Goal: Complete application form: Complete application form

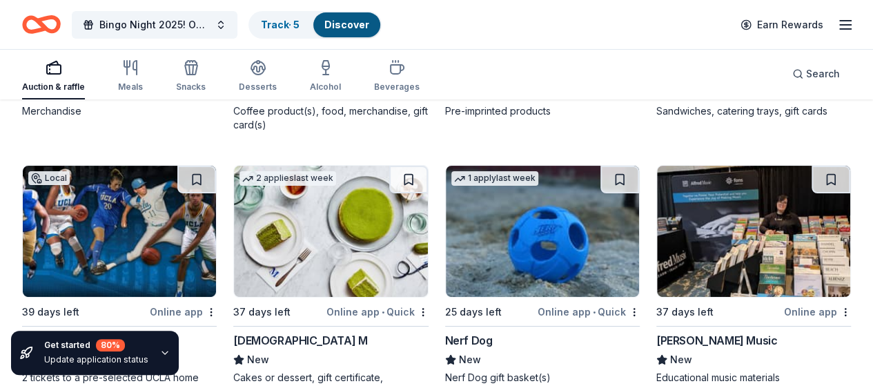
scroll to position [5228, 0]
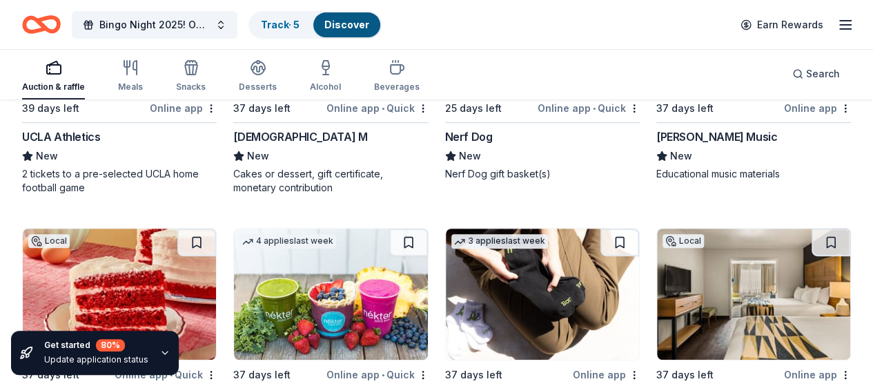
scroll to position [5504, 0]
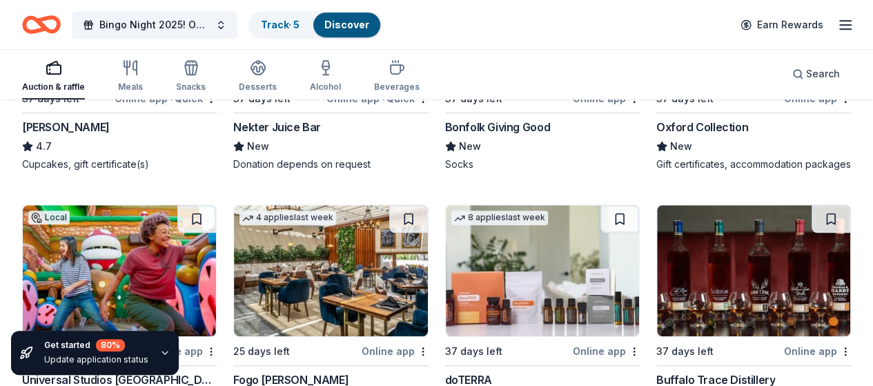
scroll to position [5780, 0]
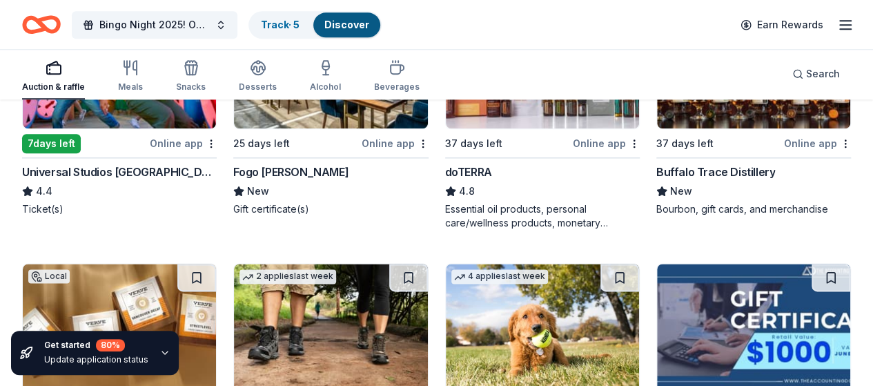
scroll to position [5988, 0]
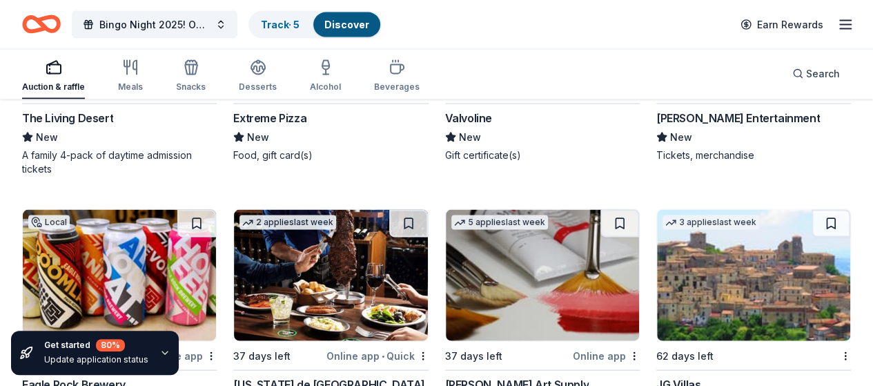
scroll to position [6502, 0]
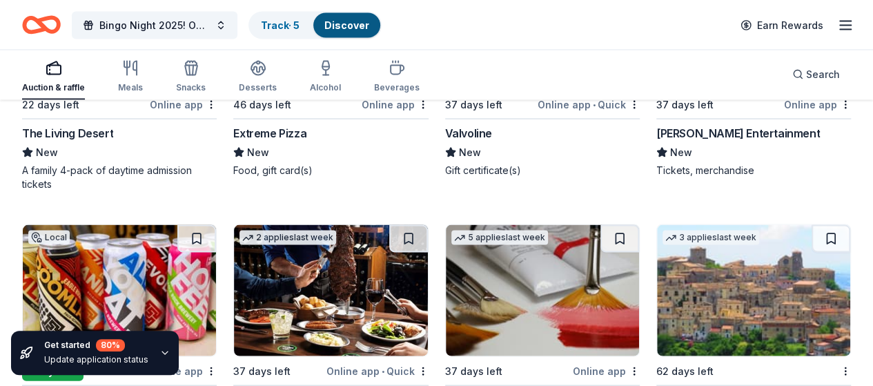
scroll to position [6571, 0]
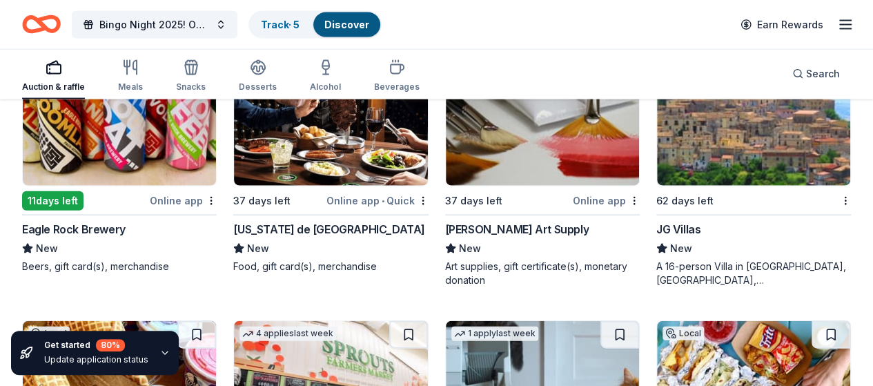
scroll to position [6828, 0]
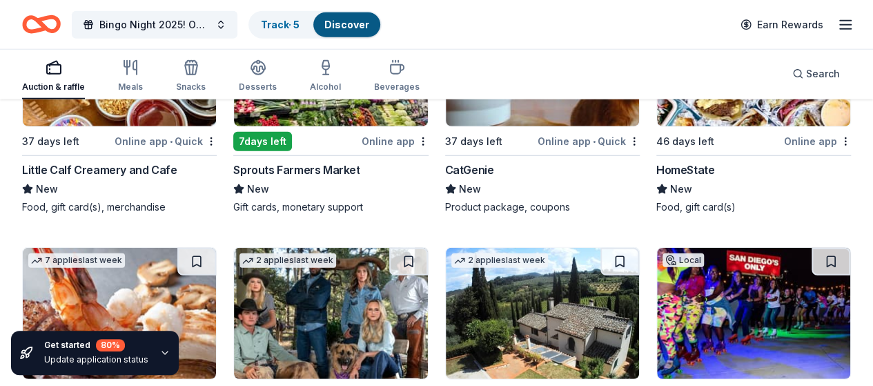
scroll to position [7104, 0]
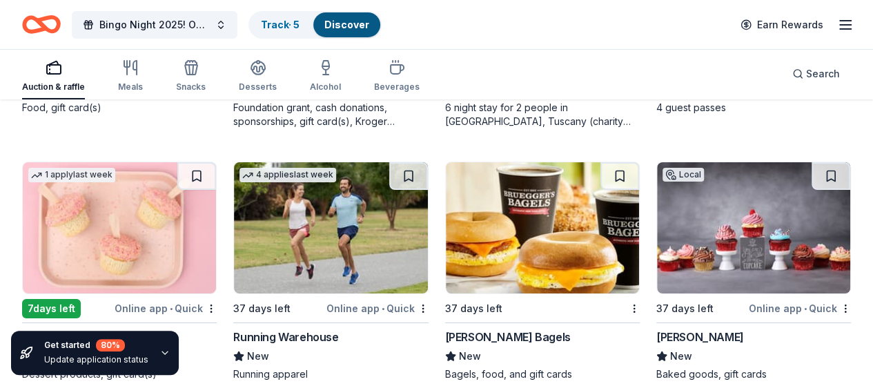
scroll to position [7632, 0]
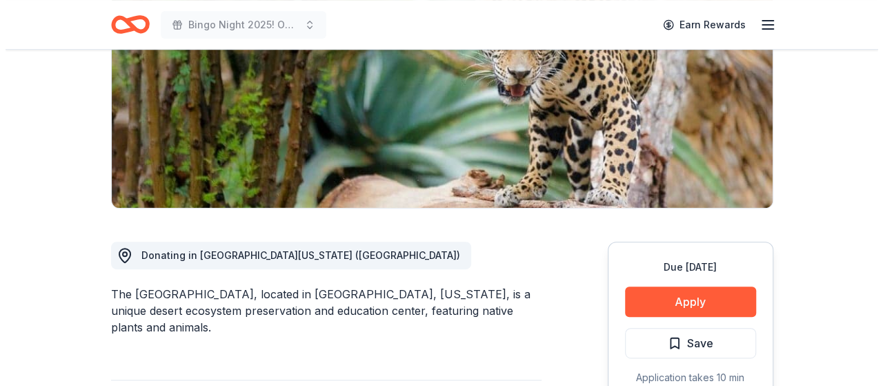
scroll to position [345, 0]
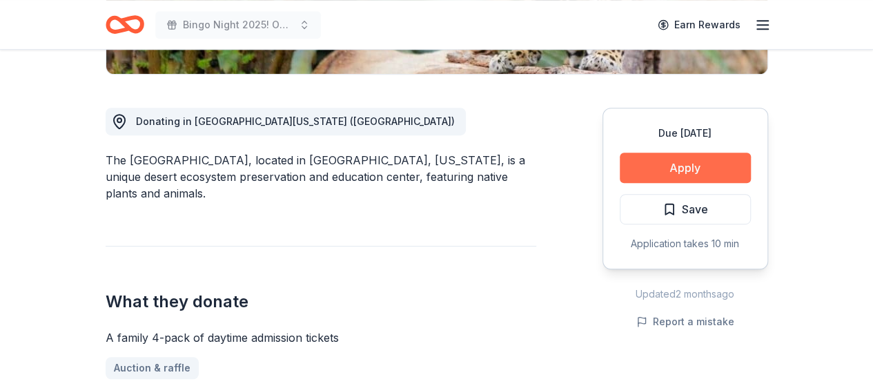
click at [678, 163] on button "Apply" at bounding box center [685, 168] width 131 height 30
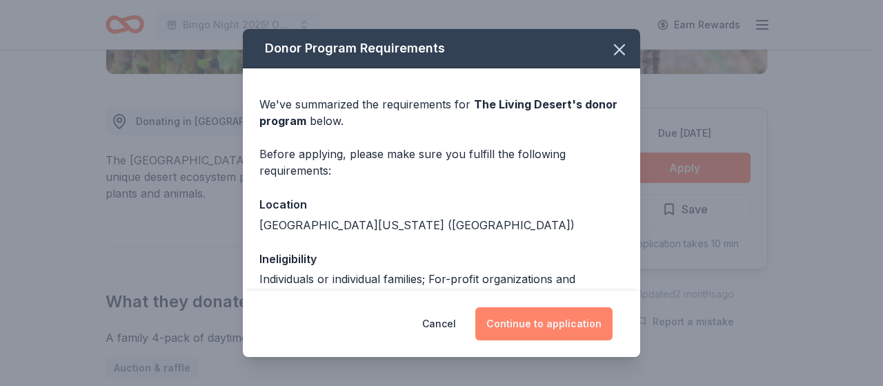
click at [536, 331] on button "Continue to application" at bounding box center [544, 323] width 137 height 33
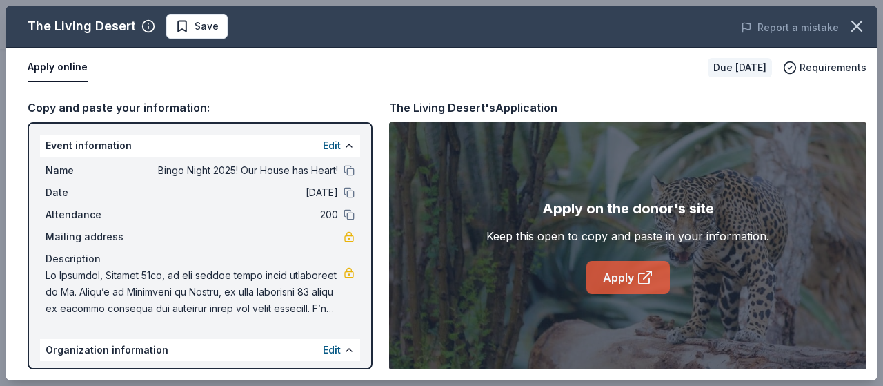
click at [624, 270] on link "Apply" at bounding box center [629, 277] width 84 height 33
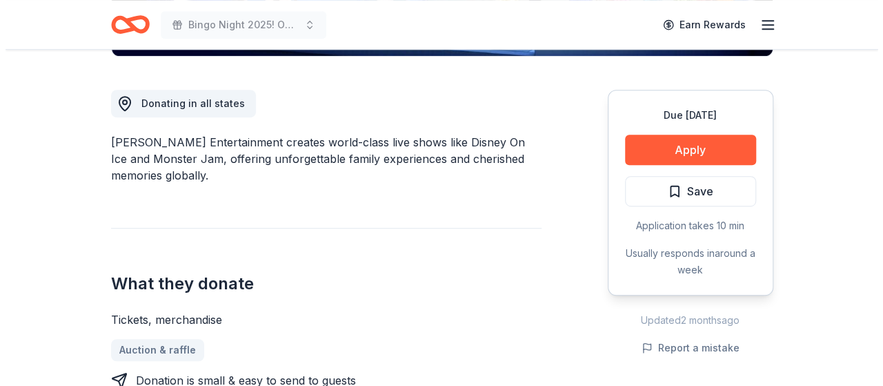
scroll to position [276, 0]
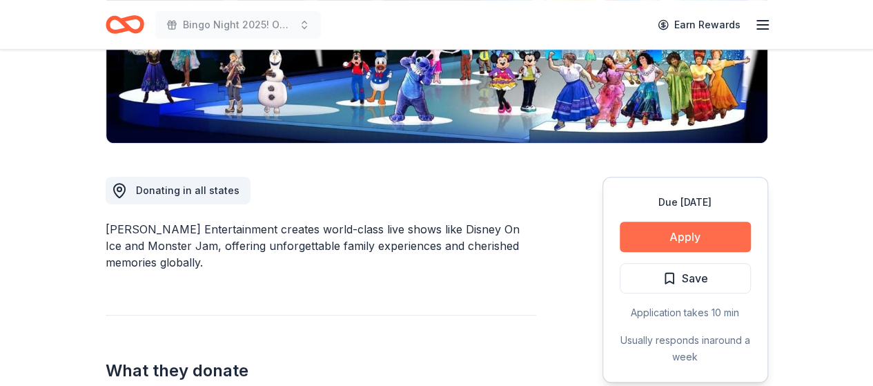
click at [682, 230] on button "Apply" at bounding box center [685, 237] width 131 height 30
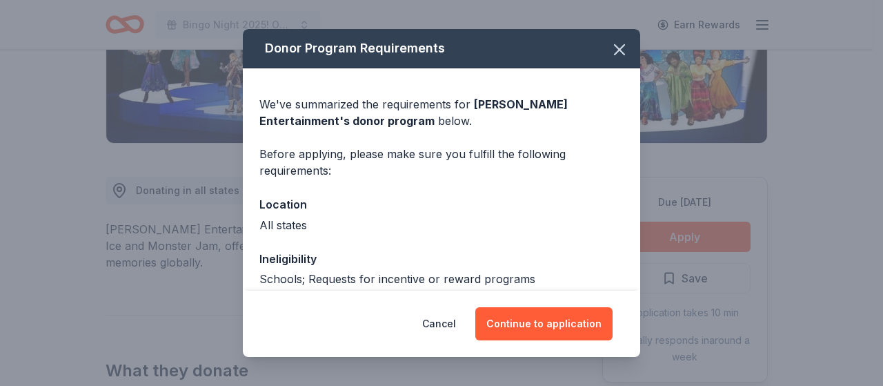
scroll to position [124, 0]
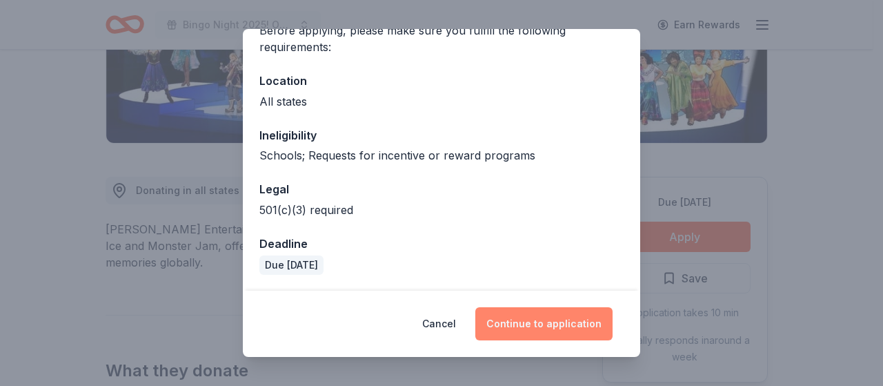
click at [543, 317] on button "Continue to application" at bounding box center [544, 323] width 137 height 33
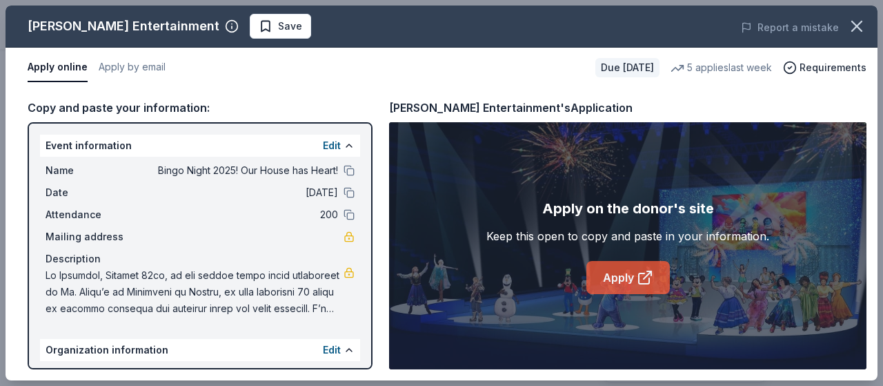
click at [620, 271] on link "Apply" at bounding box center [629, 277] width 84 height 33
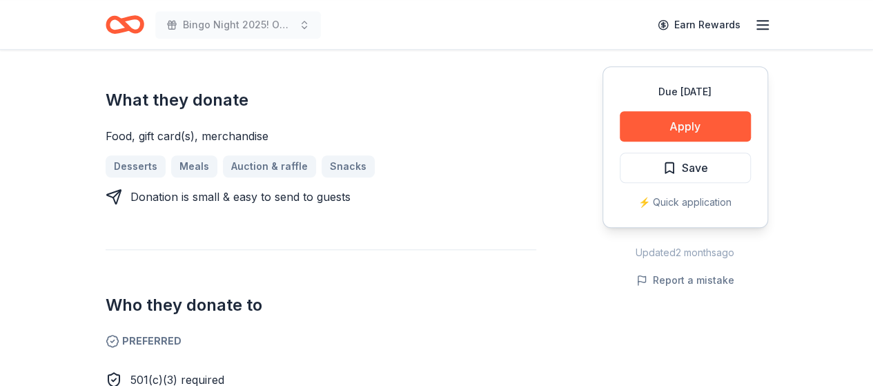
scroll to position [483, 0]
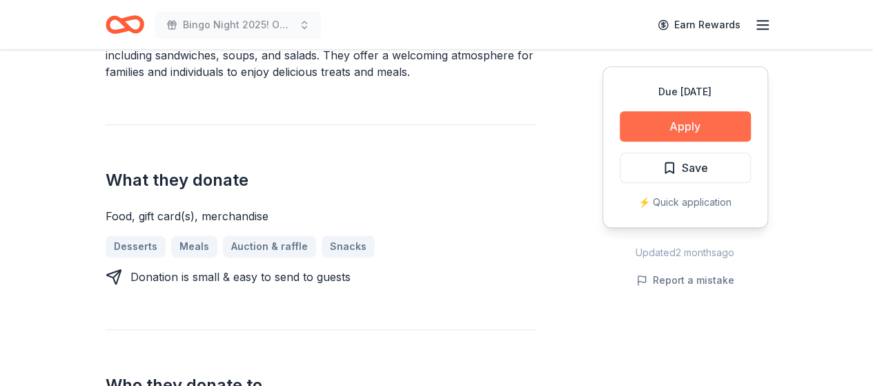
click at [690, 125] on button "Apply" at bounding box center [685, 126] width 131 height 30
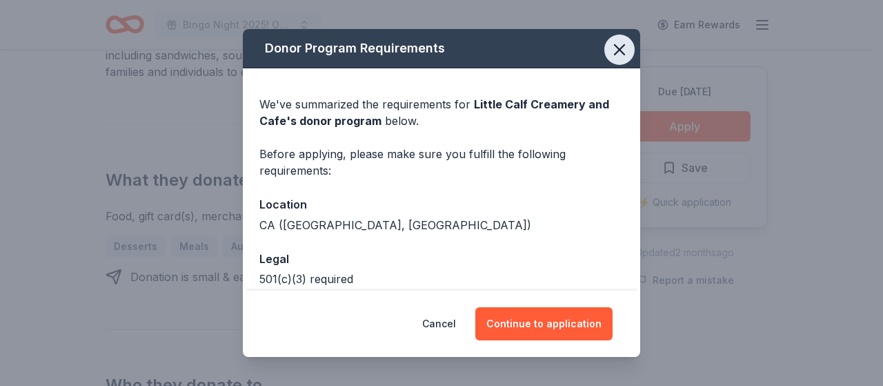
click at [614, 47] on icon "button" at bounding box center [619, 49] width 19 height 19
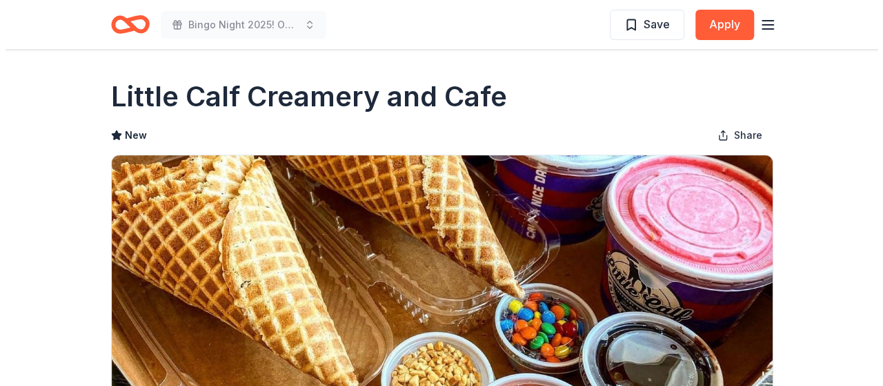
scroll to position [207, 0]
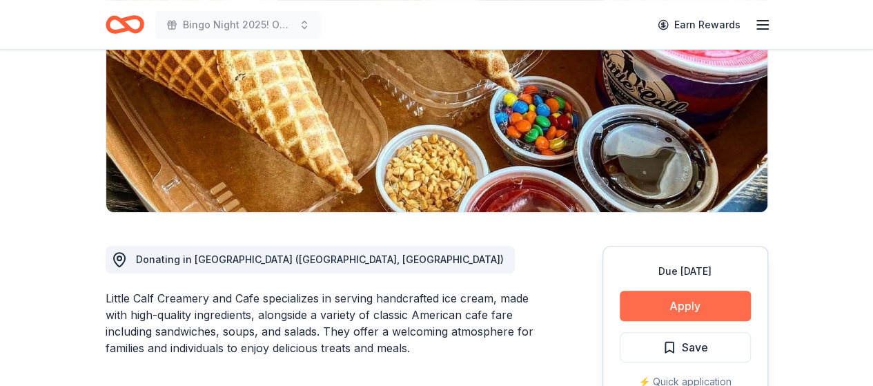
click at [686, 302] on button "Apply" at bounding box center [685, 306] width 131 height 30
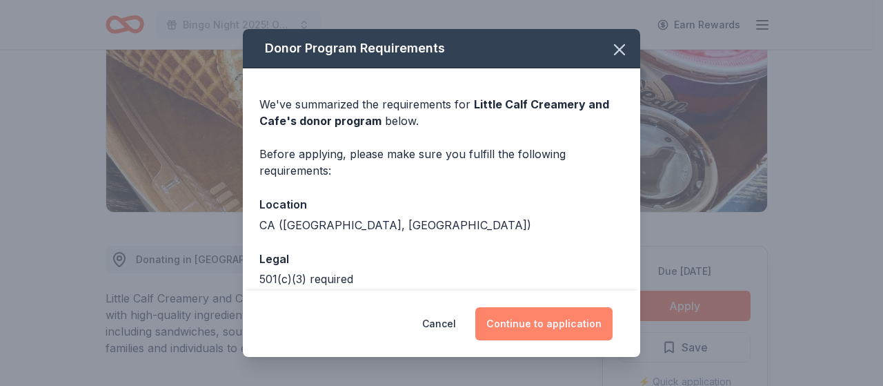
click at [551, 322] on button "Continue to application" at bounding box center [544, 323] width 137 height 33
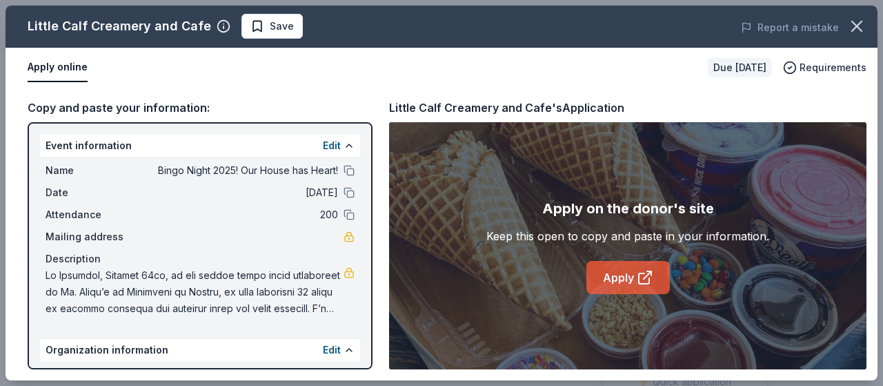
click at [612, 281] on link "Apply" at bounding box center [629, 277] width 84 height 33
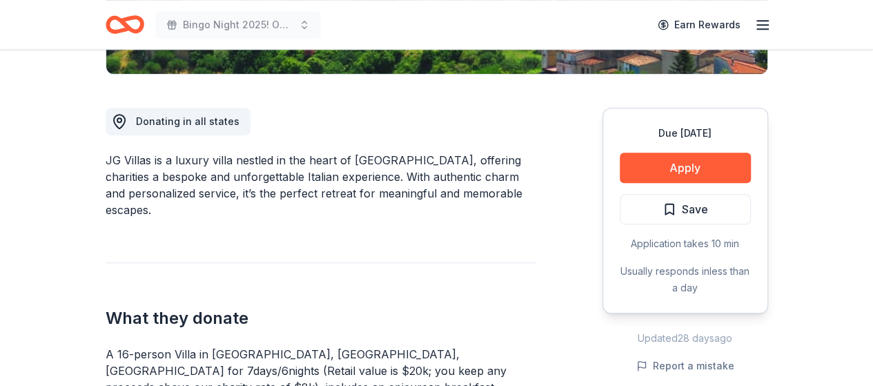
scroll to position [414, 0]
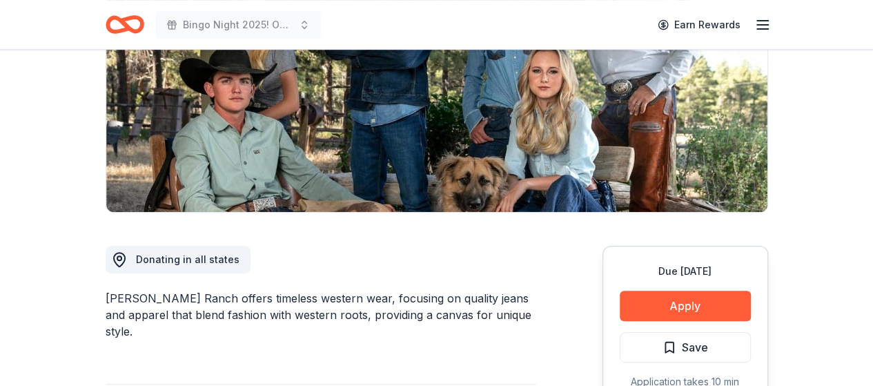
scroll to position [276, 0]
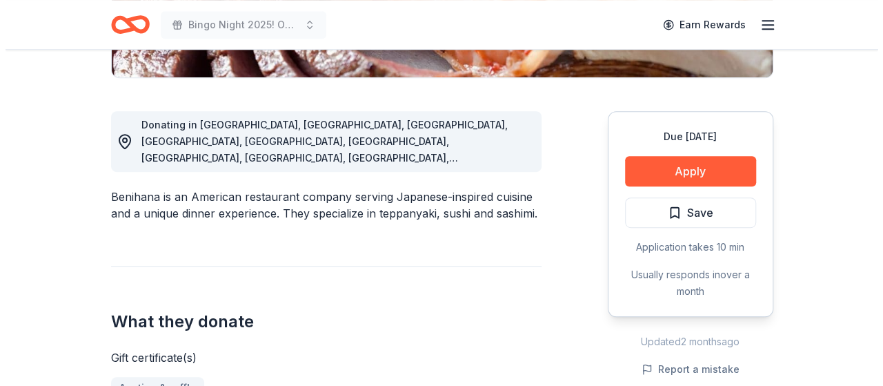
scroll to position [345, 0]
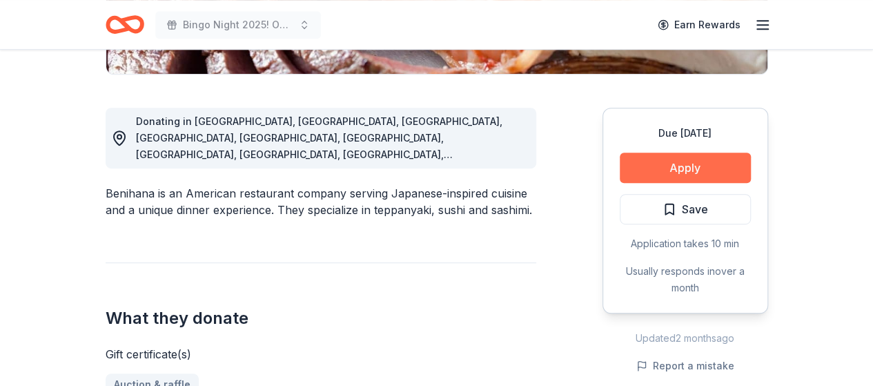
click at [673, 164] on button "Apply" at bounding box center [685, 168] width 131 height 30
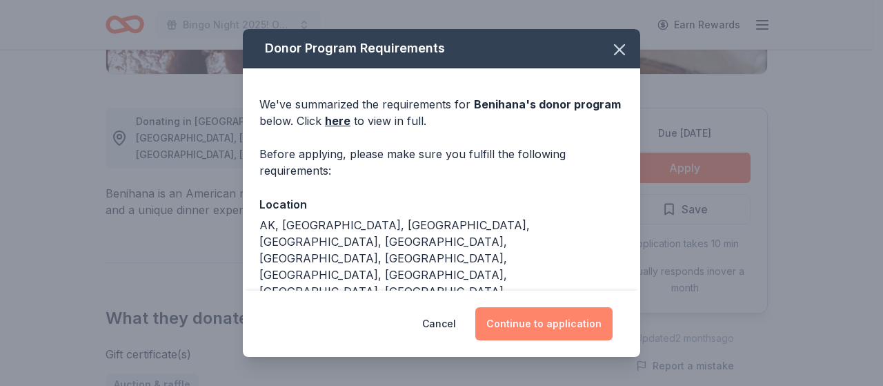
click at [543, 328] on button "Continue to application" at bounding box center [544, 323] width 137 height 33
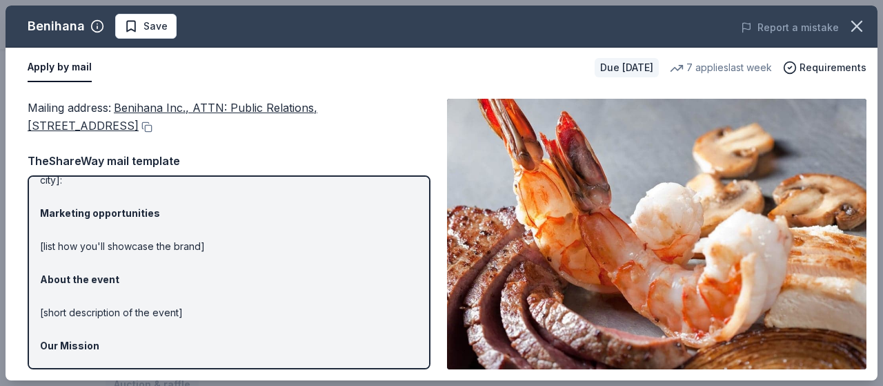
scroll to position [0, 0]
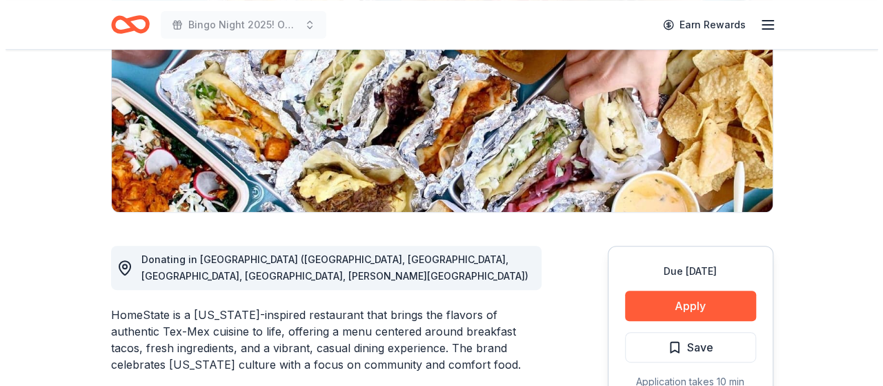
scroll to position [276, 0]
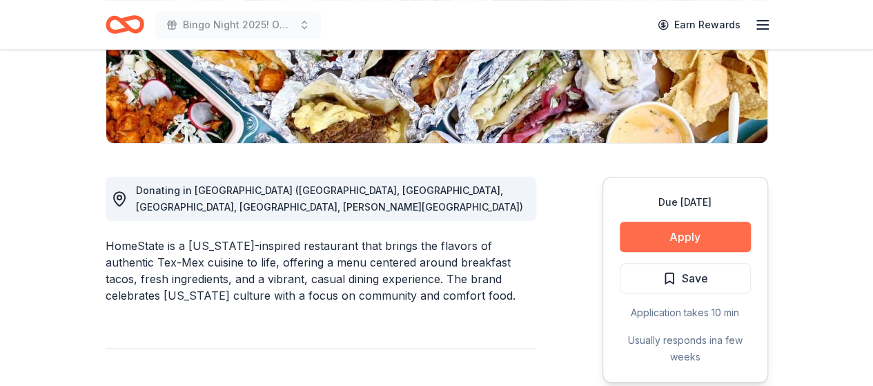
click at [686, 237] on button "Apply" at bounding box center [685, 237] width 131 height 30
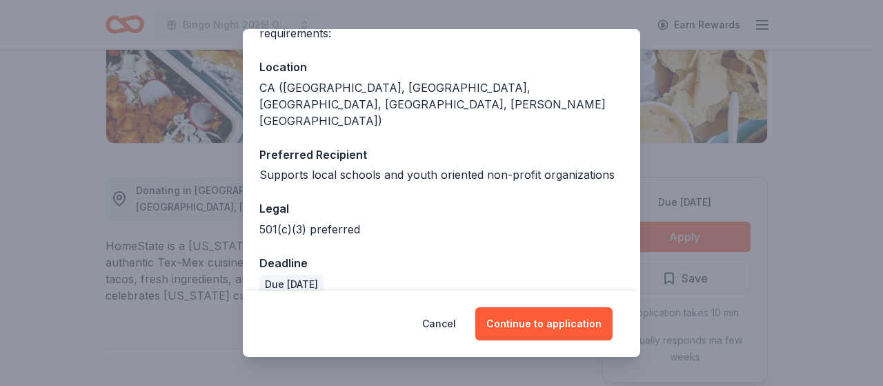
scroll to position [140, 0]
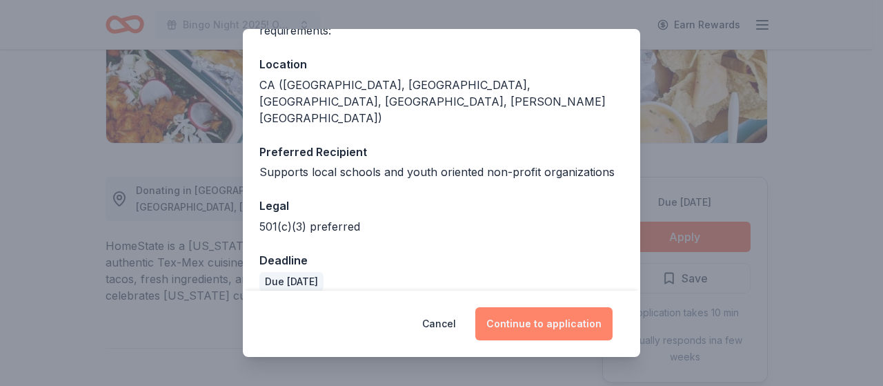
click at [547, 323] on button "Continue to application" at bounding box center [544, 323] width 137 height 33
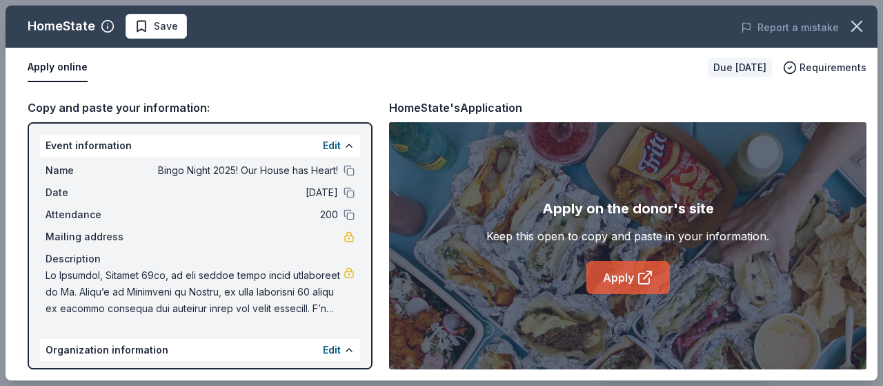
click at [611, 266] on link "Apply" at bounding box center [629, 277] width 84 height 33
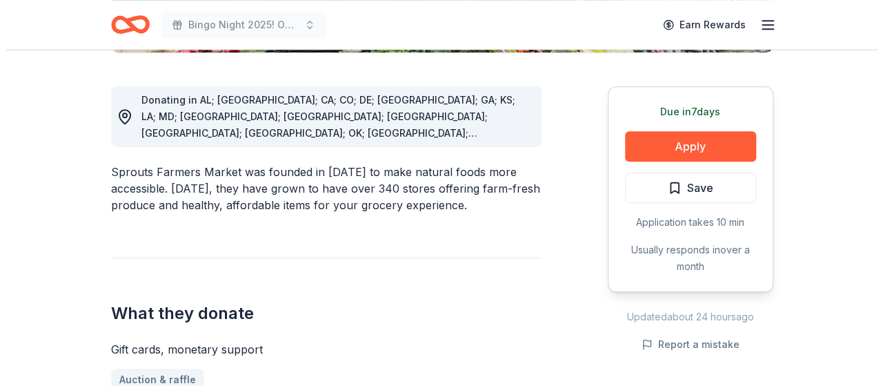
scroll to position [345, 0]
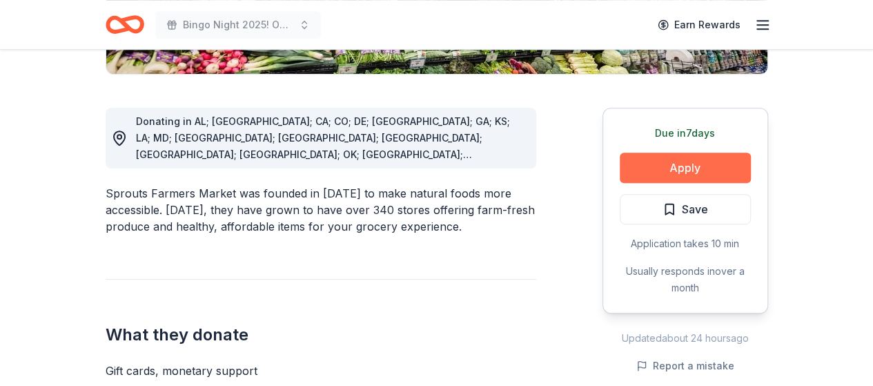
click at [680, 168] on button "Apply" at bounding box center [685, 168] width 131 height 30
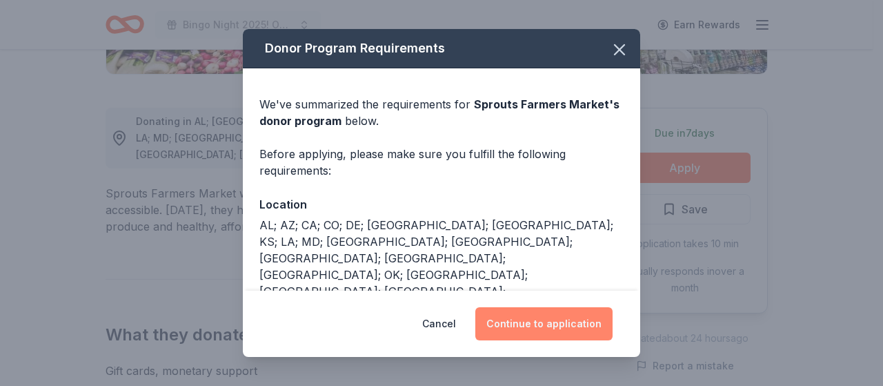
click at [549, 327] on button "Continue to application" at bounding box center [544, 323] width 137 height 33
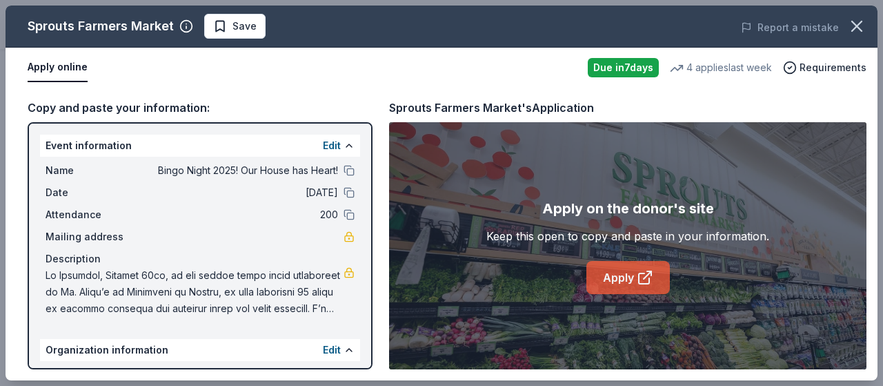
click at [636, 271] on link "Apply" at bounding box center [629, 277] width 84 height 33
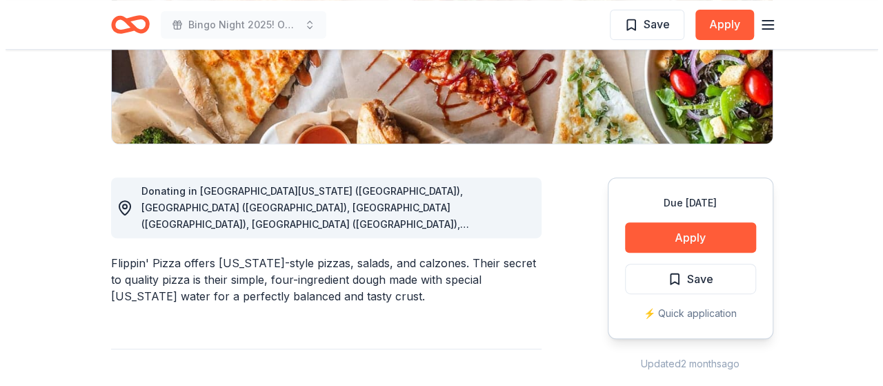
scroll to position [276, 0]
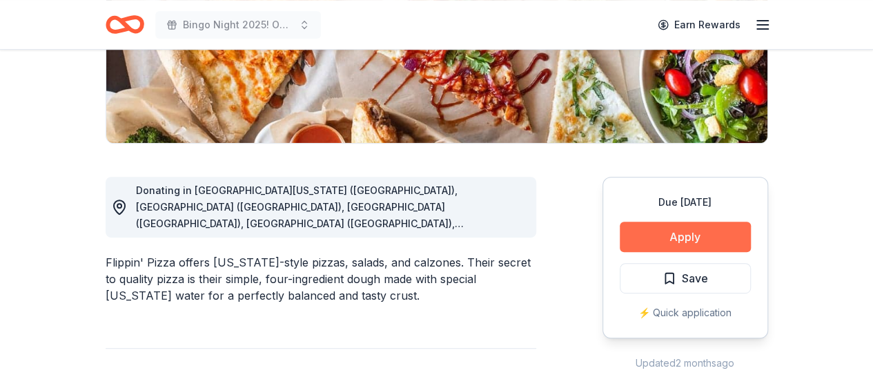
click at [687, 235] on button "Apply" at bounding box center [685, 237] width 131 height 30
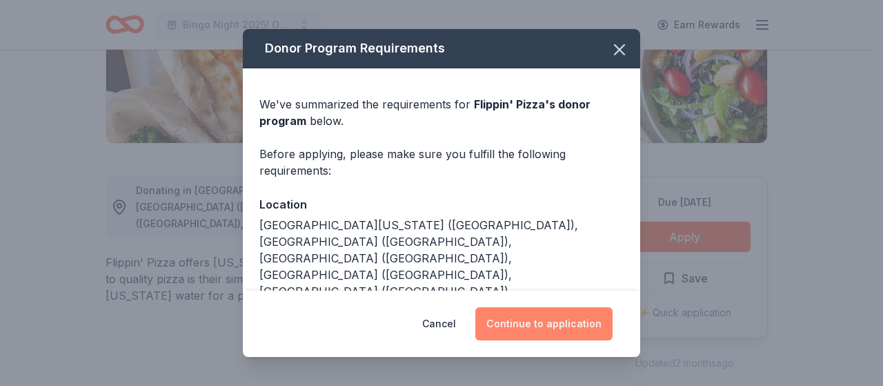
click at [540, 320] on button "Continue to application" at bounding box center [544, 323] width 137 height 33
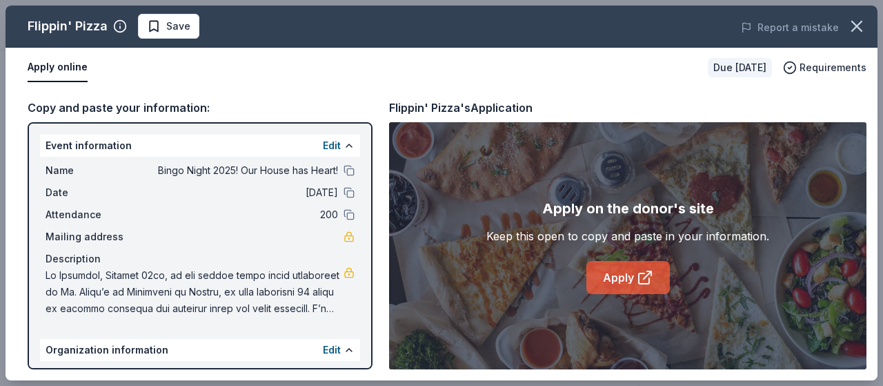
click at [635, 273] on link "Apply" at bounding box center [629, 277] width 84 height 33
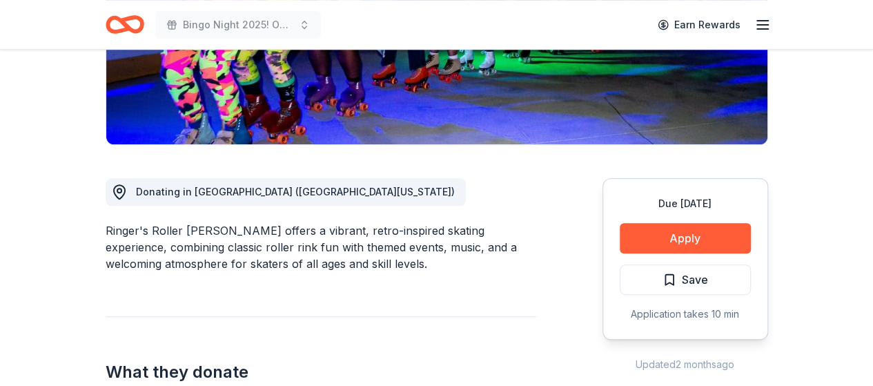
scroll to position [276, 0]
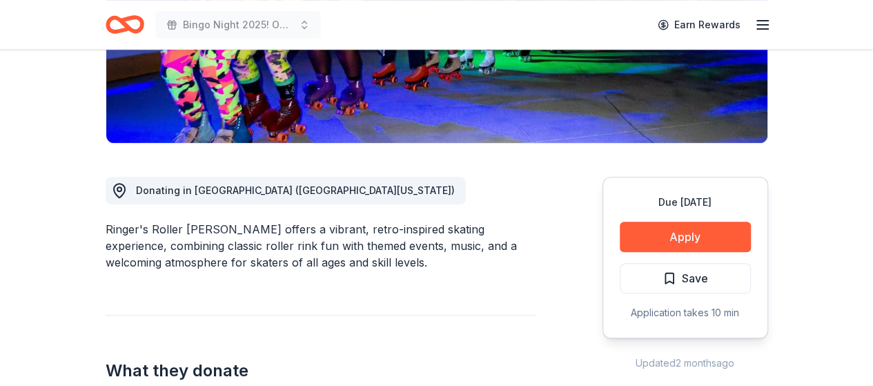
click at [205, 227] on div "Ringer's Roller [PERSON_NAME] offers a vibrant, retro-inspired skating experien…" at bounding box center [321, 246] width 431 height 50
drag, startPoint x: 205, startPoint y: 227, endPoint x: 103, endPoint y: 228, distance: 102.2
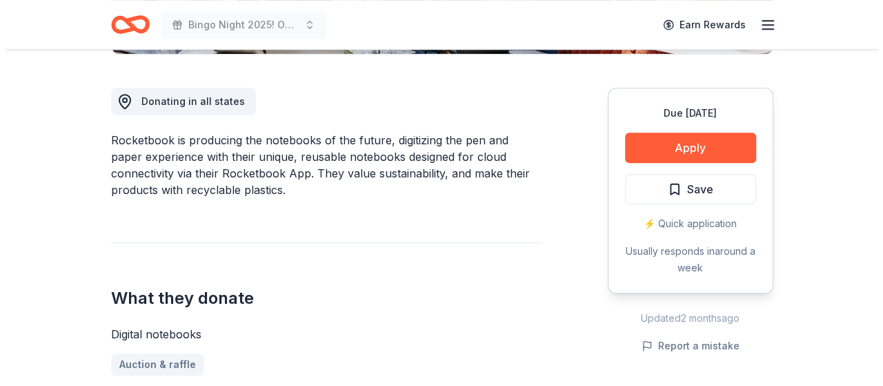
scroll to position [345, 0]
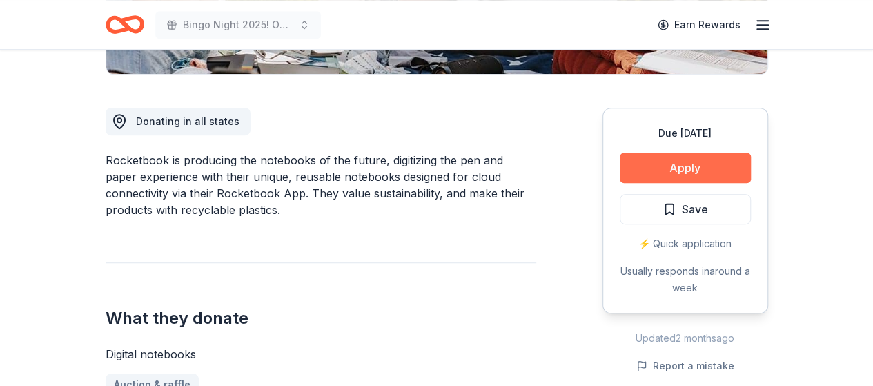
click at [682, 175] on button "Apply" at bounding box center [685, 168] width 131 height 30
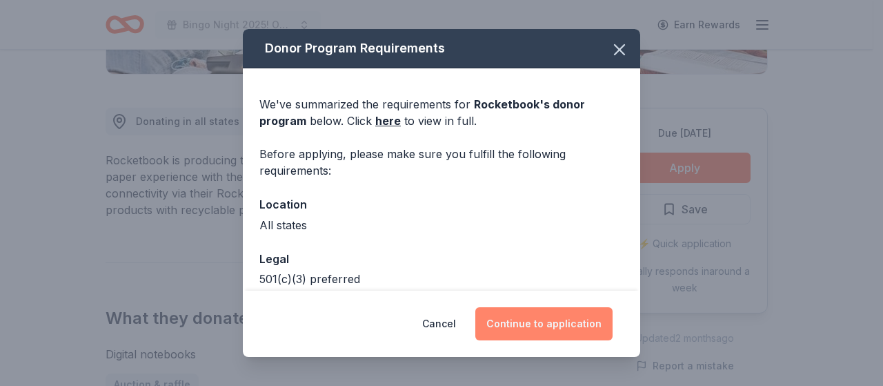
click at [559, 324] on button "Continue to application" at bounding box center [544, 323] width 137 height 33
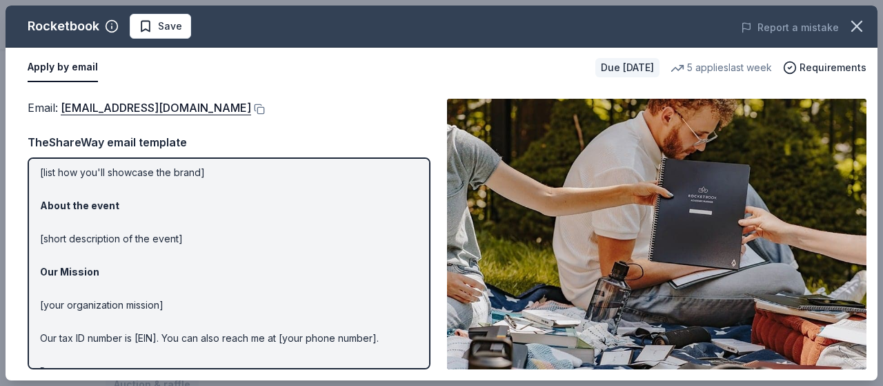
scroll to position [0, 0]
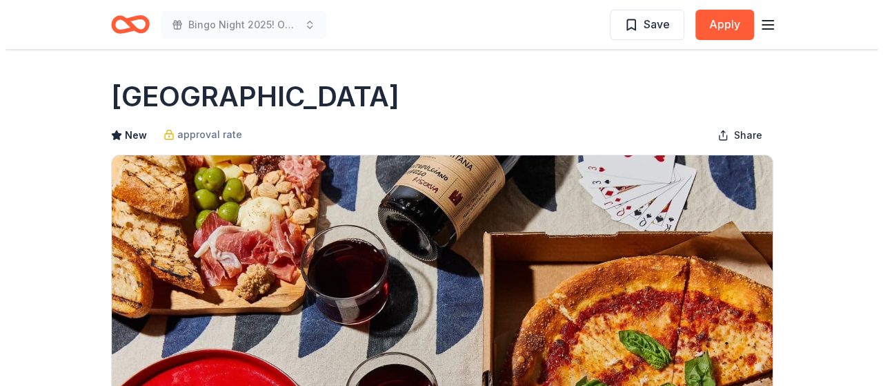
scroll to position [276, 0]
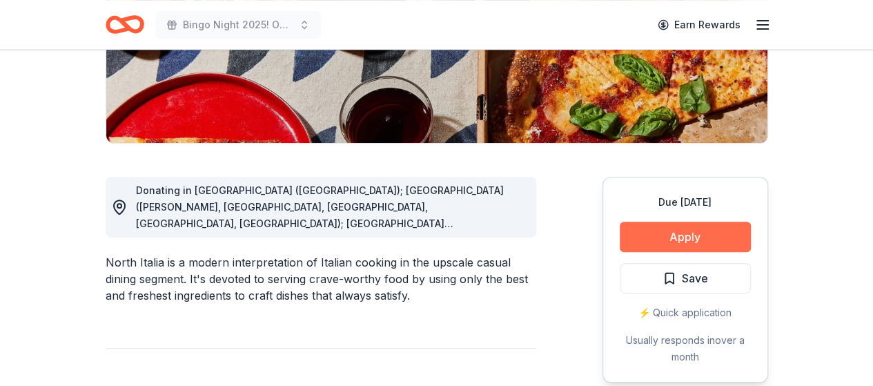
click at [669, 233] on button "Apply" at bounding box center [685, 237] width 131 height 30
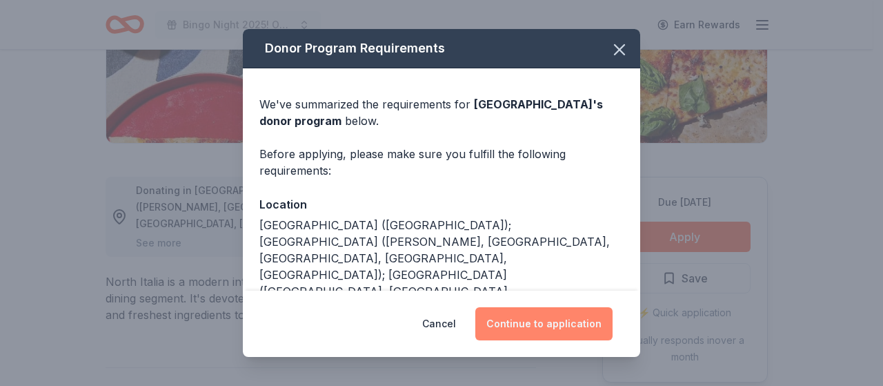
click at [533, 315] on button "Continue to application" at bounding box center [544, 323] width 137 height 33
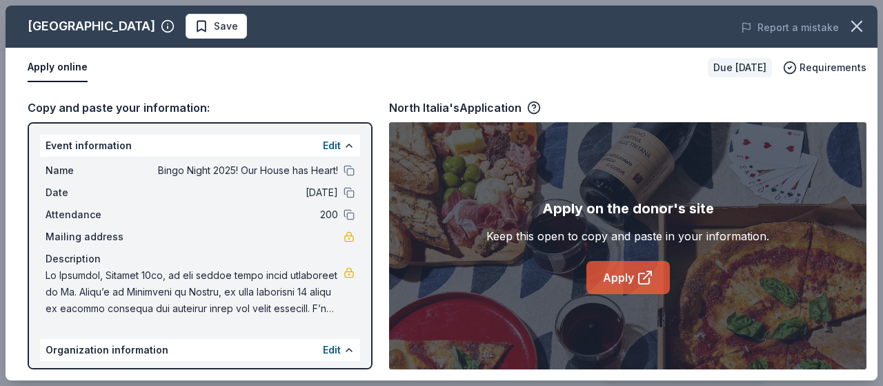
click at [615, 282] on link "Apply" at bounding box center [629, 277] width 84 height 33
click at [627, 273] on link "Apply" at bounding box center [629, 277] width 84 height 33
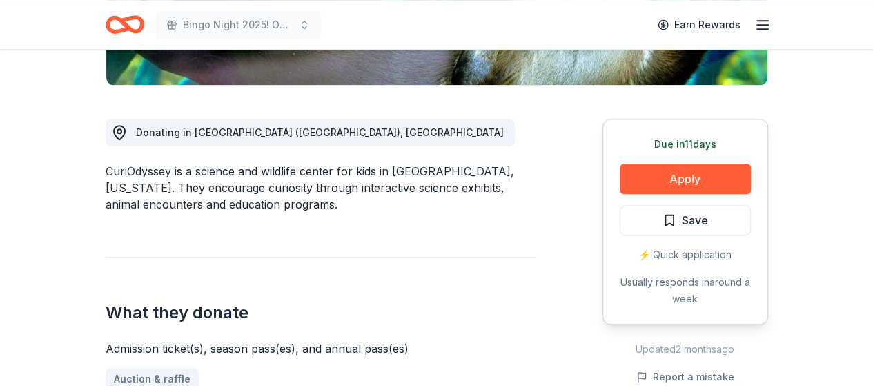
scroll to position [276, 0]
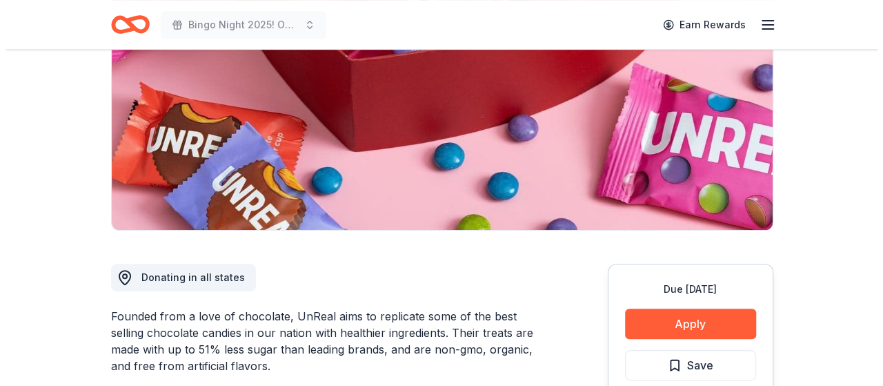
scroll to position [207, 0]
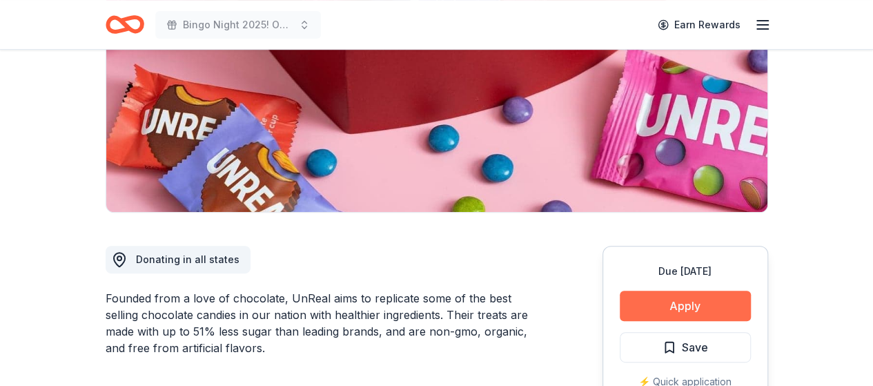
click at [684, 302] on button "Apply" at bounding box center [685, 306] width 131 height 30
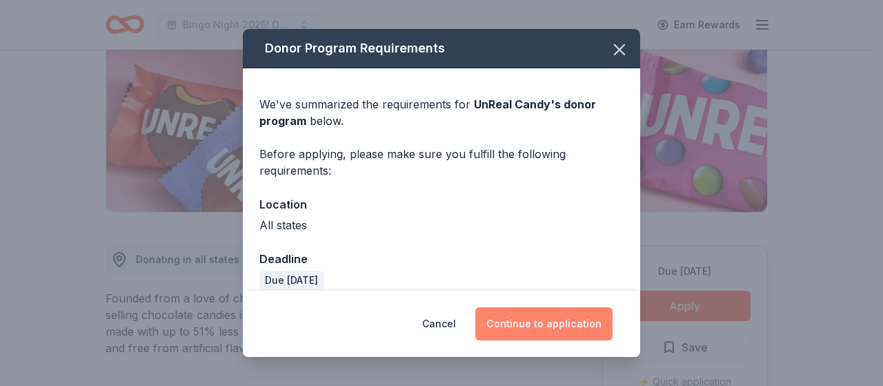
click at [556, 317] on button "Continue to application" at bounding box center [544, 323] width 137 height 33
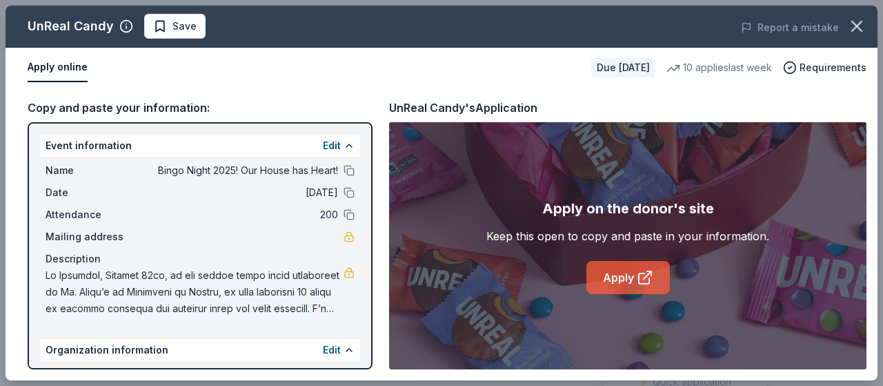
click at [612, 275] on link "Apply" at bounding box center [629, 277] width 84 height 33
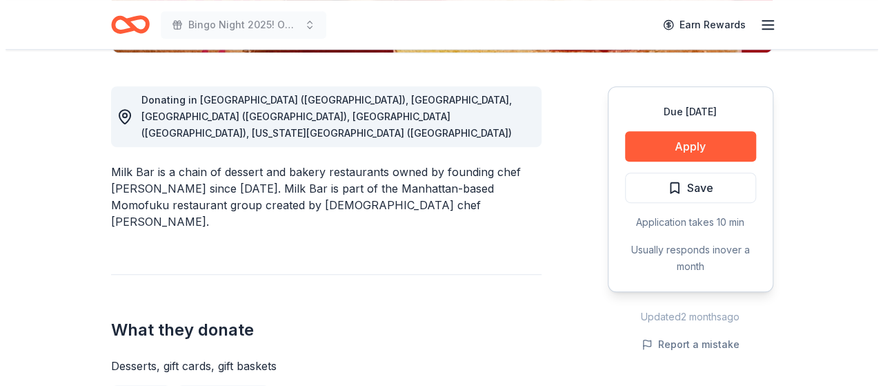
scroll to position [345, 0]
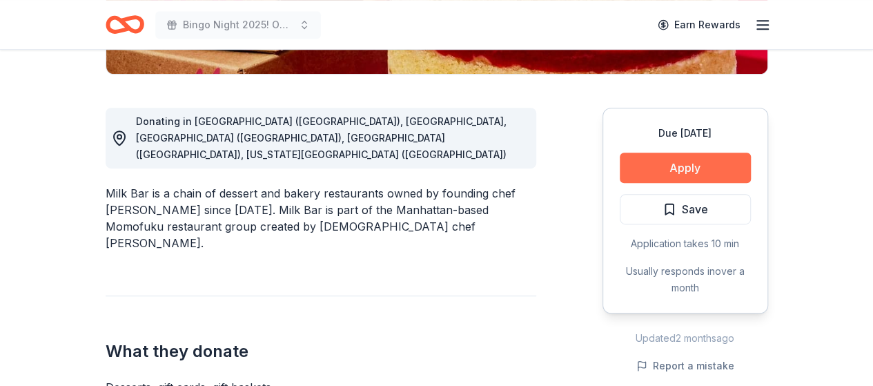
click at [676, 164] on button "Apply" at bounding box center [685, 168] width 131 height 30
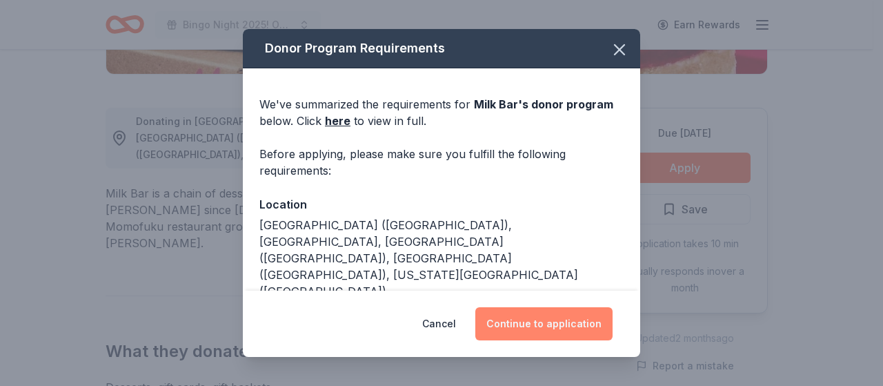
click at [543, 314] on button "Continue to application" at bounding box center [544, 323] width 137 height 33
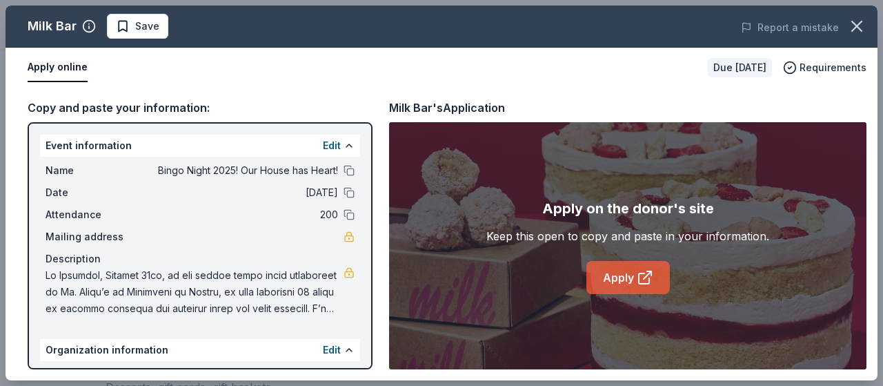
click at [628, 284] on link "Apply" at bounding box center [629, 277] width 84 height 33
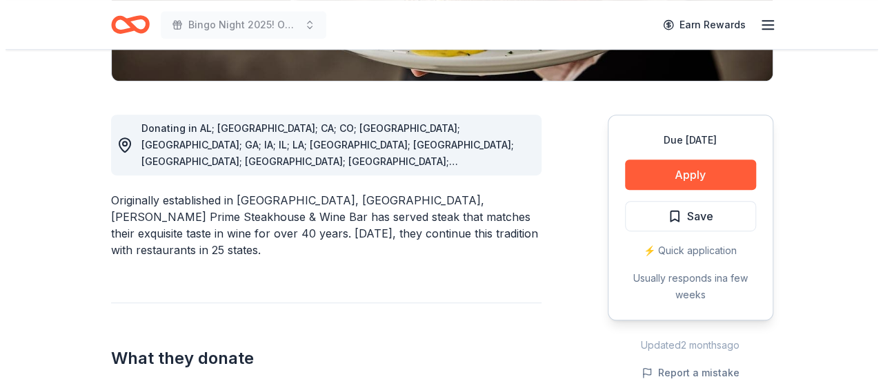
scroll to position [276, 0]
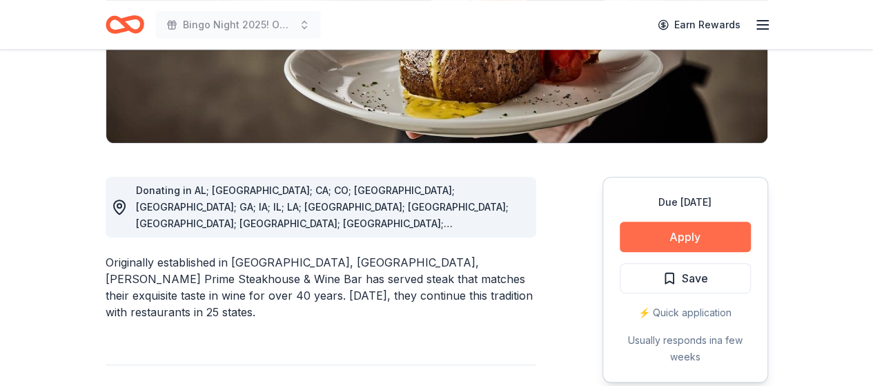
click at [678, 238] on button "Apply" at bounding box center [685, 237] width 131 height 30
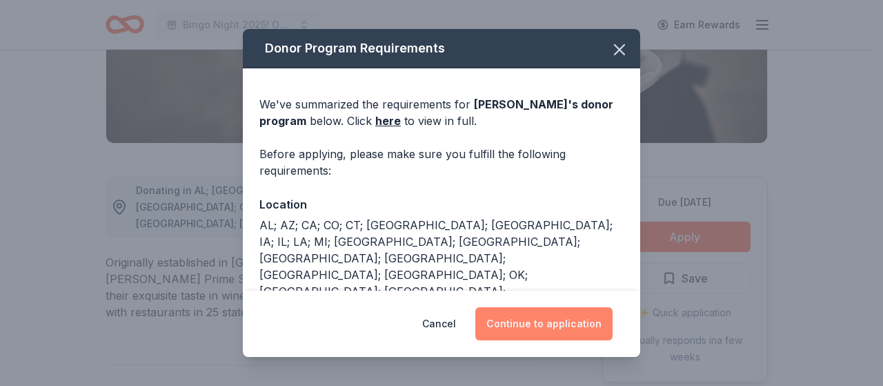
click at [548, 309] on button "Continue to application" at bounding box center [544, 323] width 137 height 33
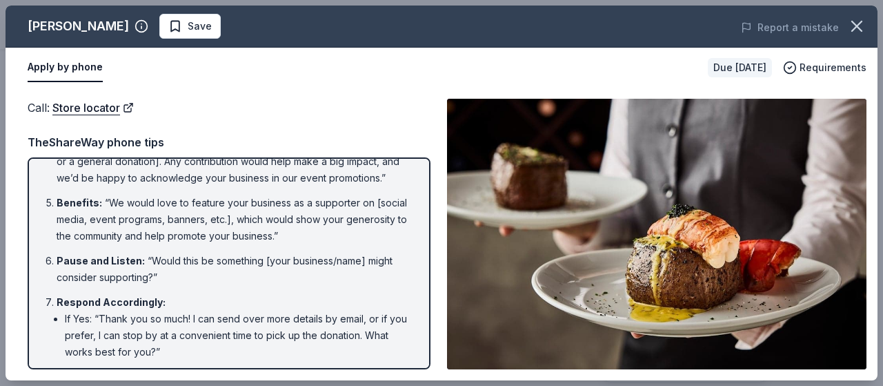
scroll to position [0, 0]
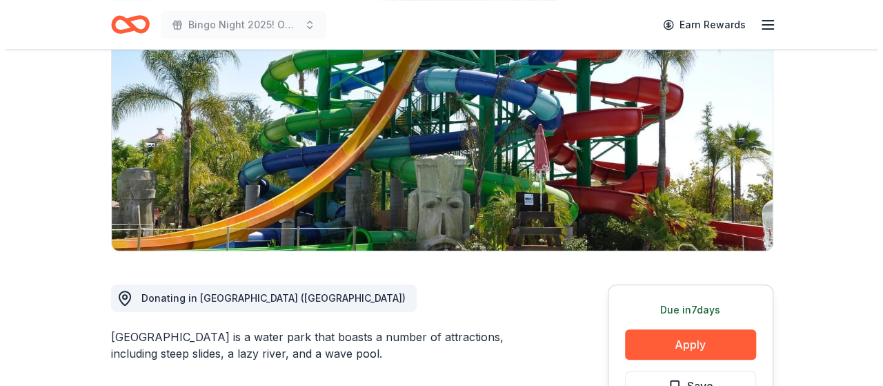
scroll to position [276, 0]
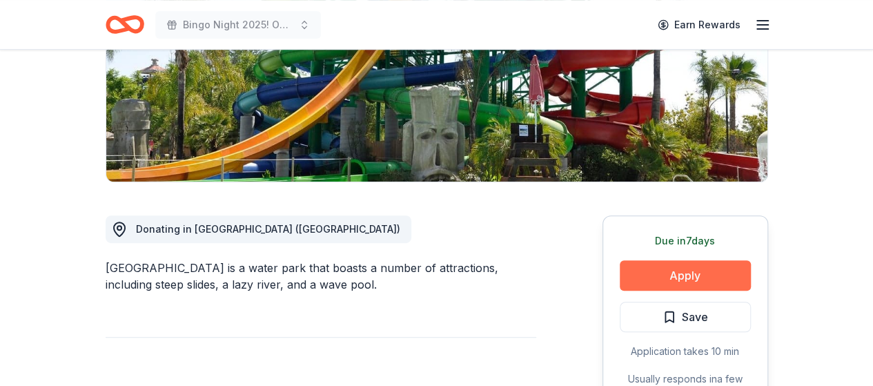
click at [692, 260] on button "Apply" at bounding box center [685, 275] width 131 height 30
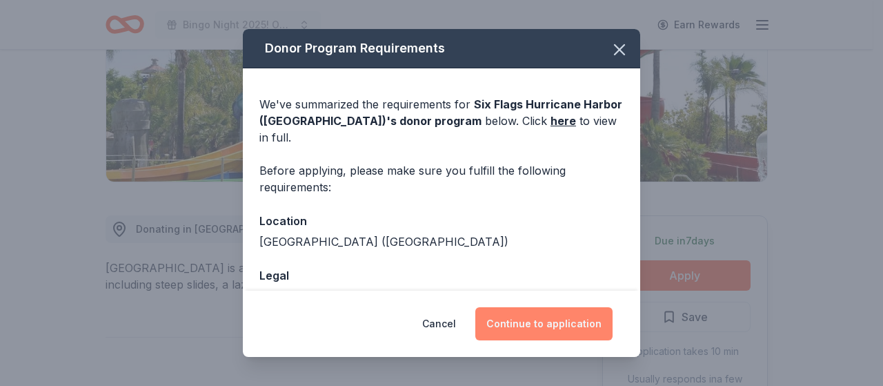
click at [531, 315] on button "Continue to application" at bounding box center [544, 323] width 137 height 33
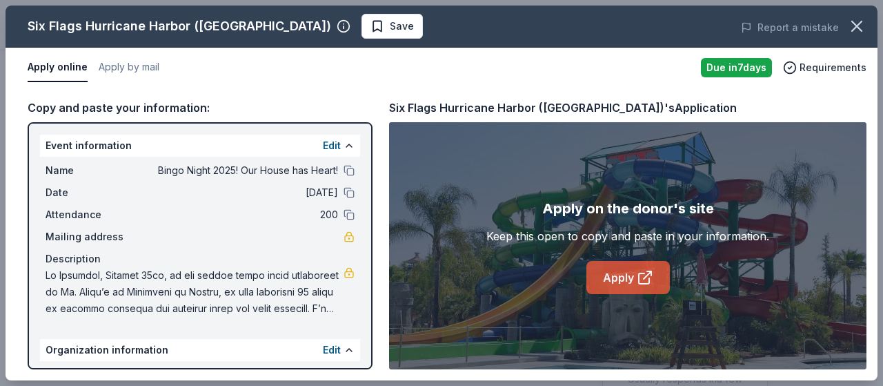
click at [625, 284] on link "Apply" at bounding box center [629, 277] width 84 height 33
click at [614, 270] on link "Apply" at bounding box center [629, 277] width 84 height 33
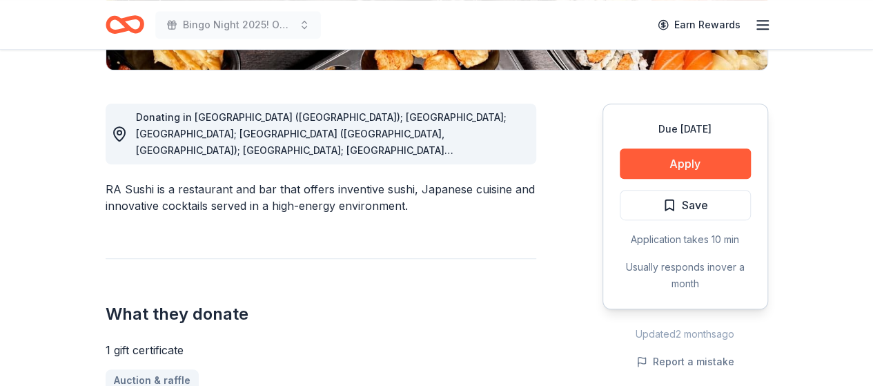
scroll to position [483, 0]
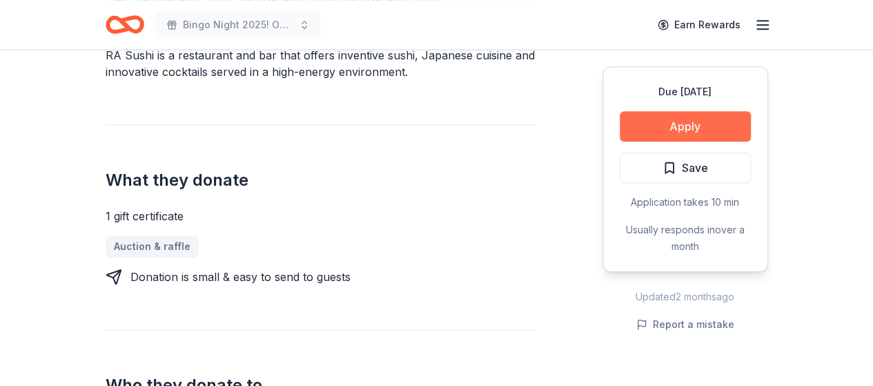
click at [679, 122] on button "Apply" at bounding box center [685, 126] width 131 height 30
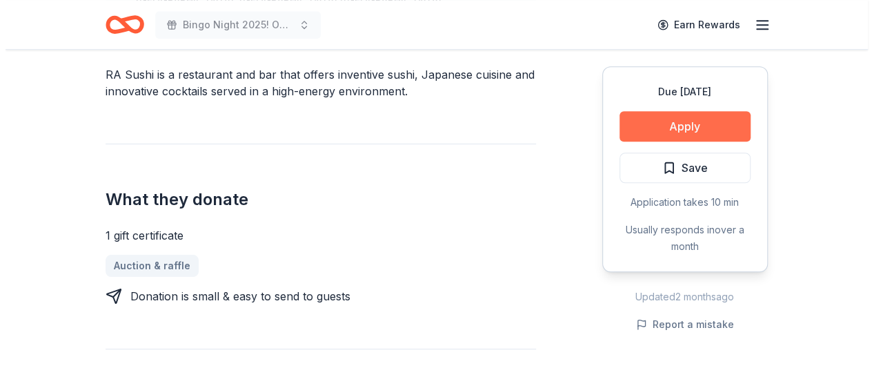
scroll to position [493, 0]
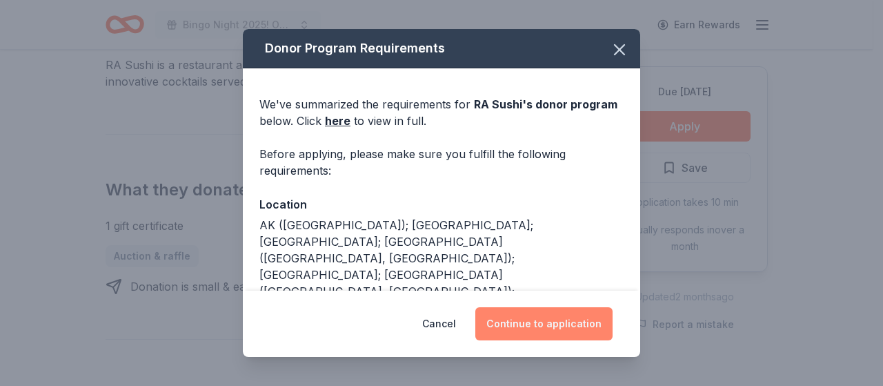
click at [539, 315] on button "Continue to application" at bounding box center [544, 323] width 137 height 33
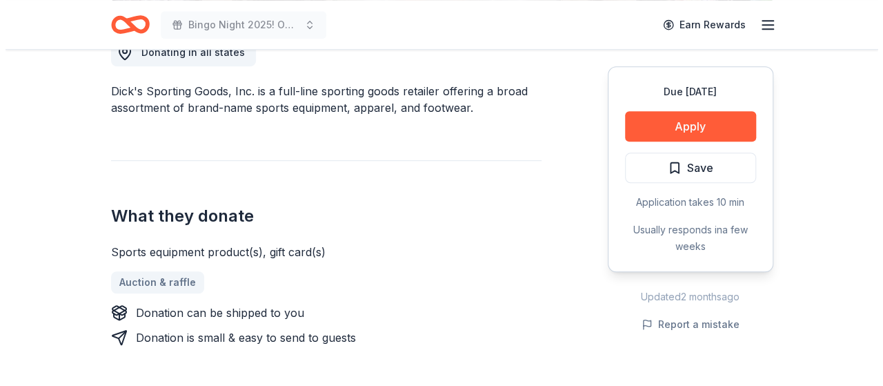
scroll to position [345, 0]
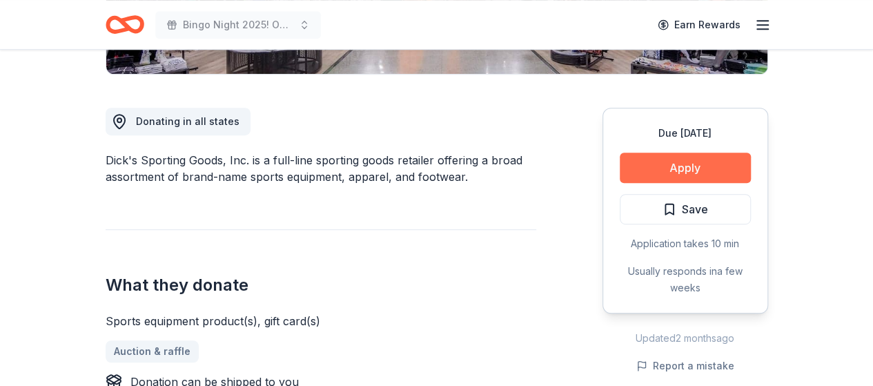
click at [672, 165] on button "Apply" at bounding box center [685, 168] width 131 height 30
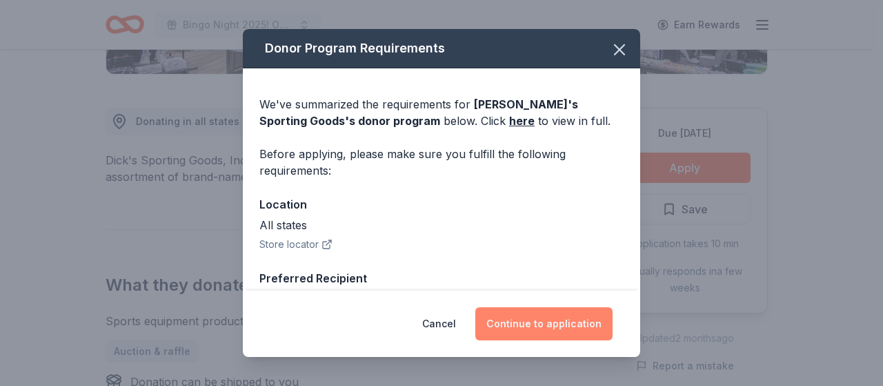
click at [541, 317] on button "Continue to application" at bounding box center [544, 323] width 137 height 33
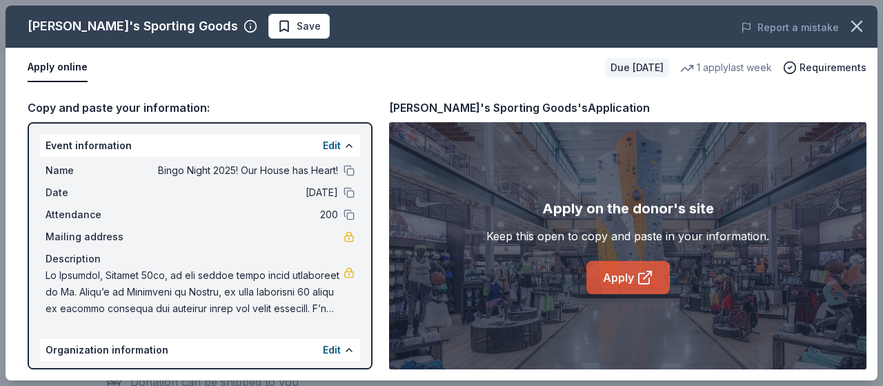
click at [603, 279] on link "Apply" at bounding box center [629, 277] width 84 height 33
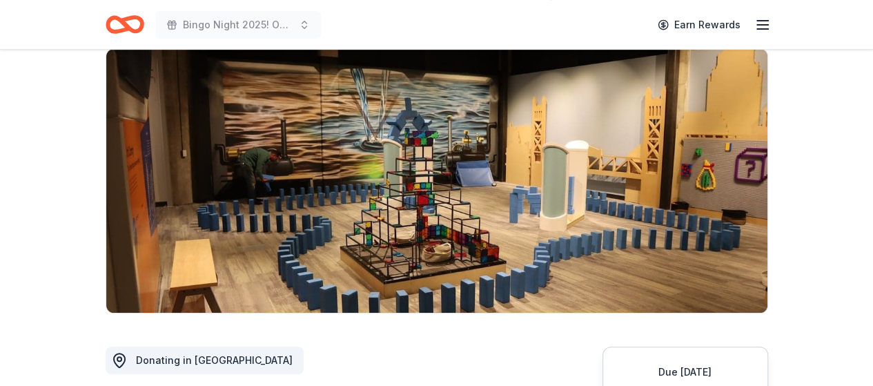
scroll to position [207, 0]
